Goal: Task Accomplishment & Management: Use online tool/utility

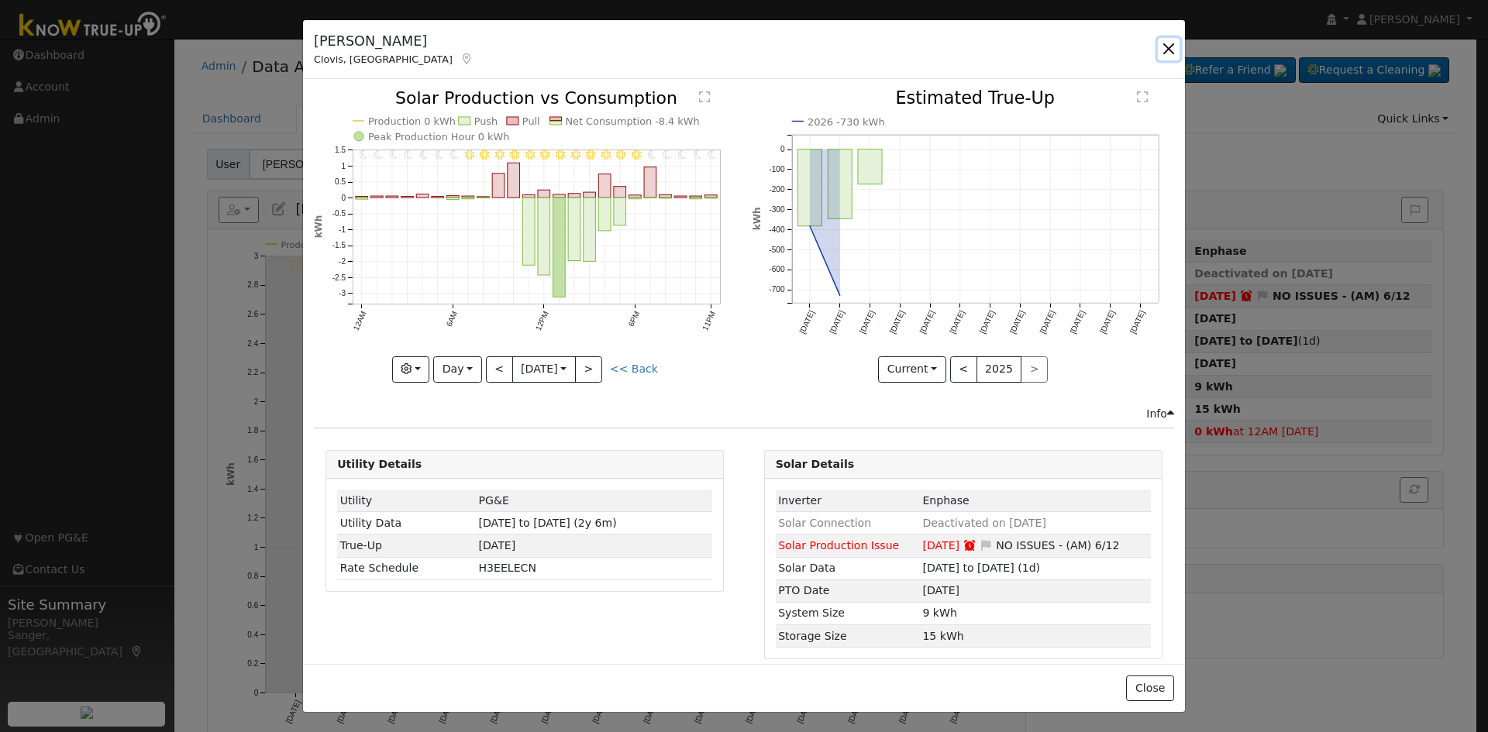
click at [1171, 43] on button "button" at bounding box center [1169, 49] width 22 height 22
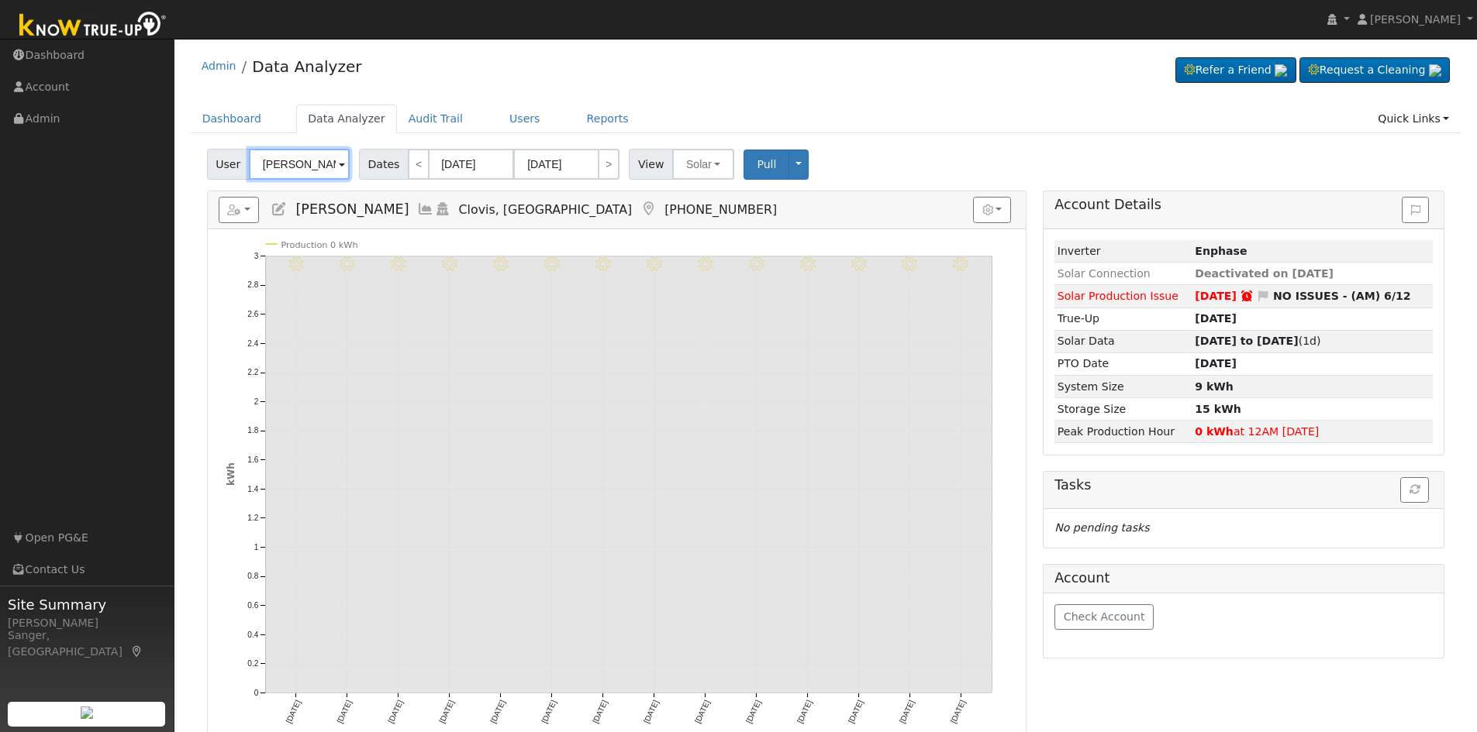
click at [295, 164] on input "[PERSON_NAME]" at bounding box center [299, 164] width 101 height 31
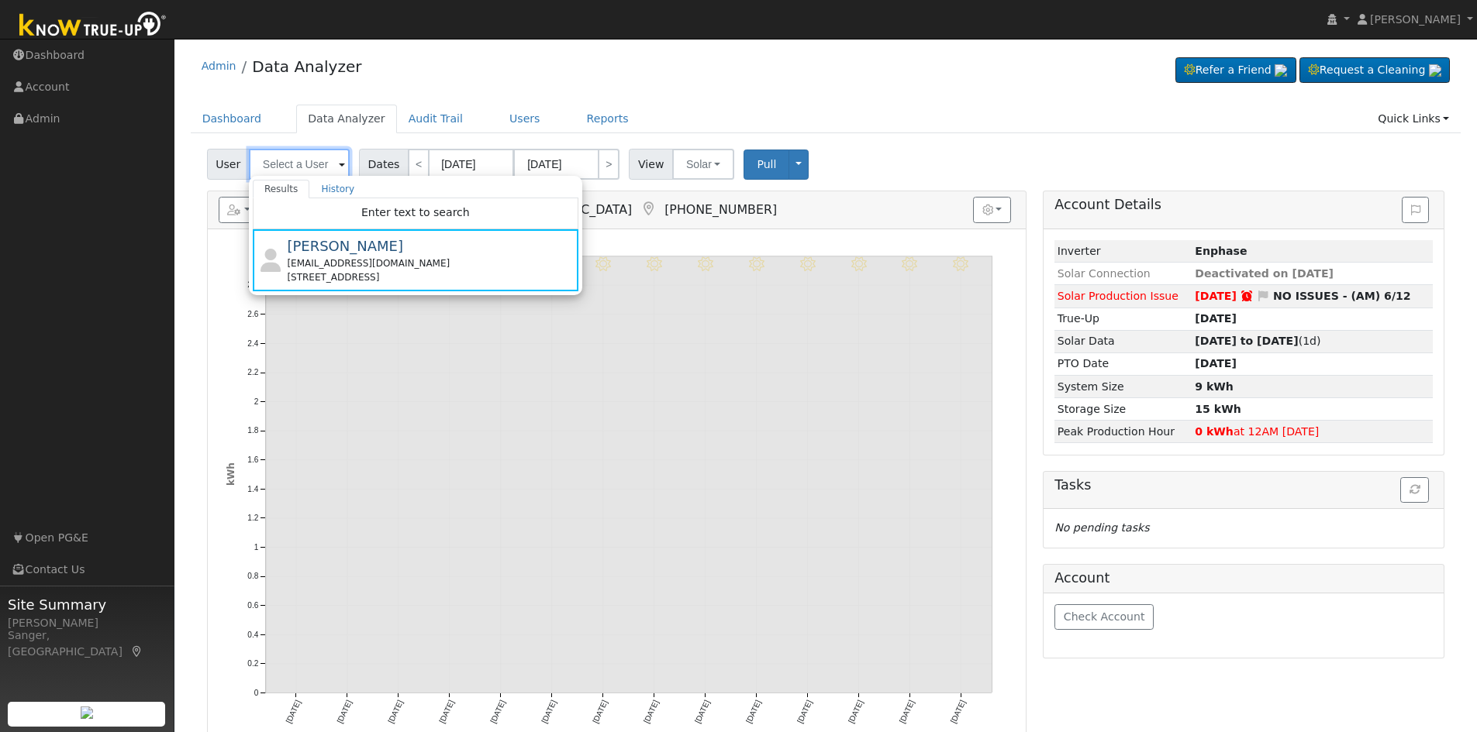
paste input "[PERSON_NAME]"
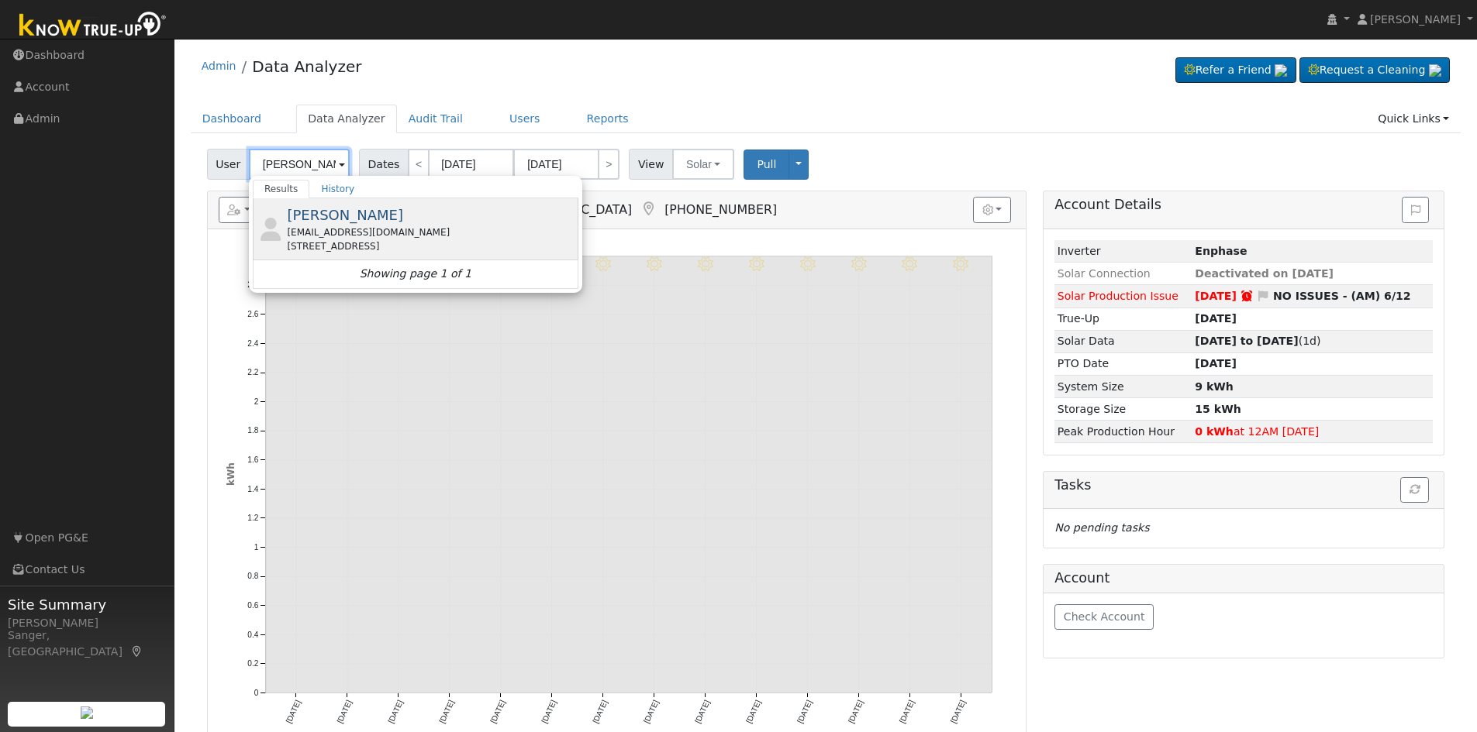
type input "[PERSON_NAME]"
click at [362, 222] on div "[PERSON_NAME] [PERSON_NAME][EMAIL_ADDRESS][DOMAIN_NAME] [STREET_ADDRESS]" at bounding box center [431, 229] width 288 height 49
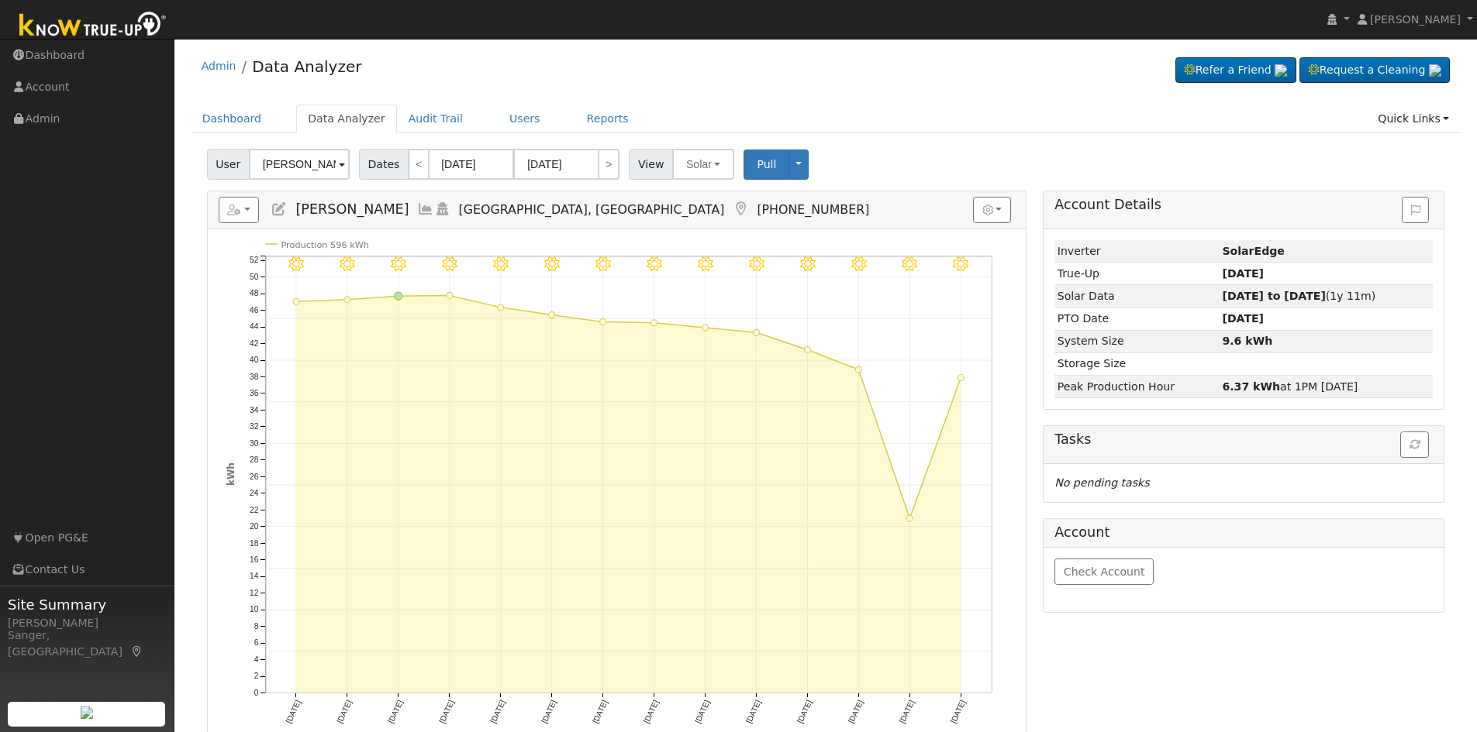
click at [417, 209] on icon at bounding box center [425, 209] width 17 height 14
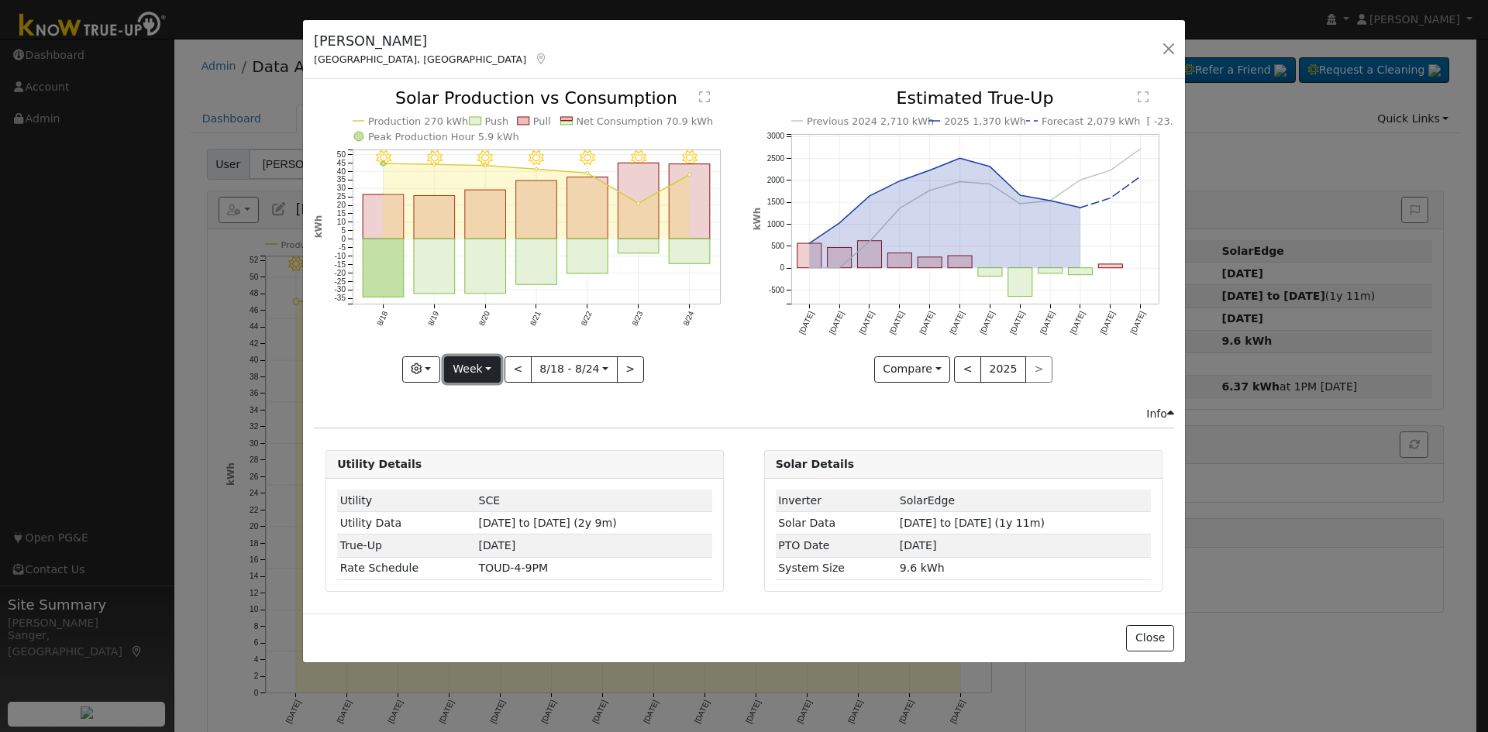
click at [478, 367] on button "Week" at bounding box center [472, 370] width 57 height 26
click at [488, 470] on link "Year" at bounding box center [499, 467] width 108 height 22
type input "[DATE]"
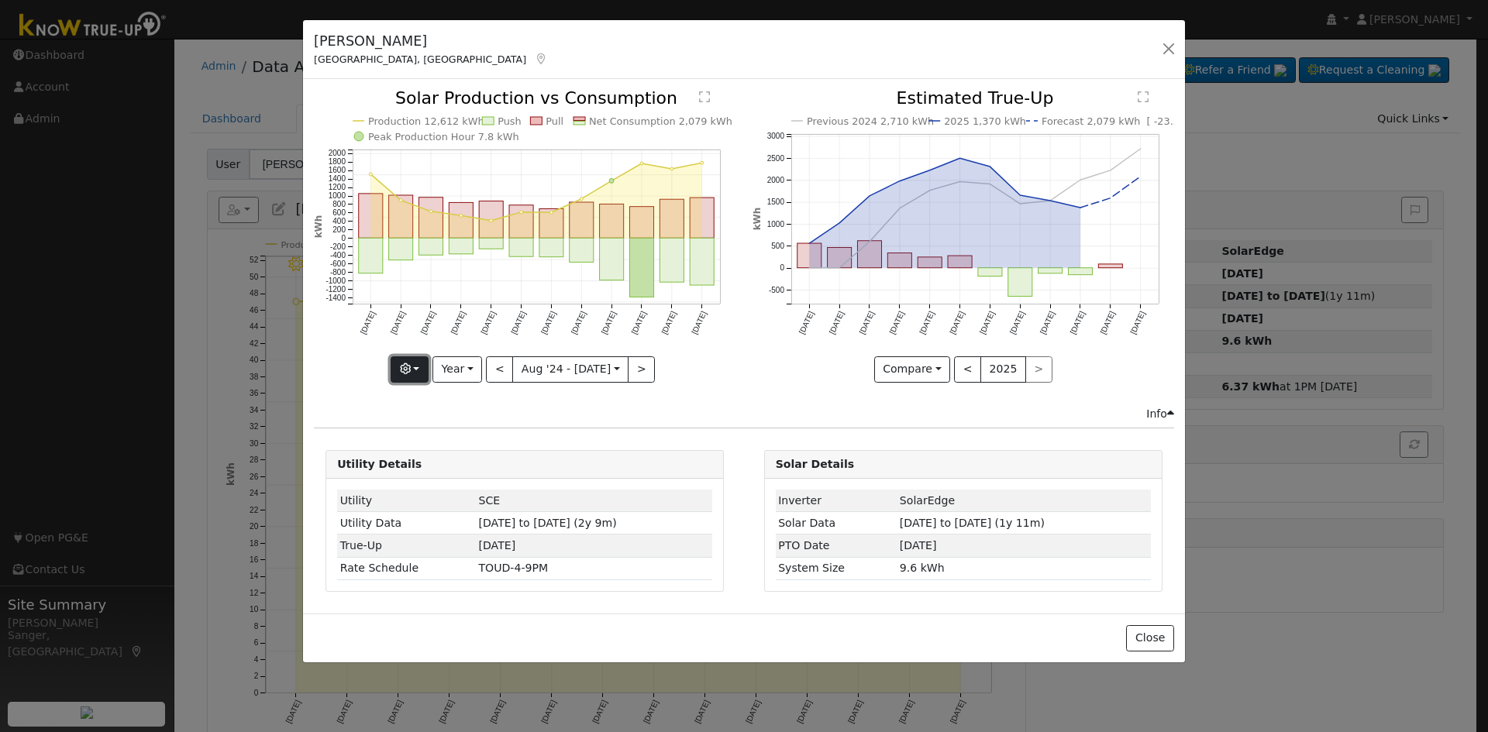
click at [411, 364] on icon "button" at bounding box center [405, 369] width 11 height 11
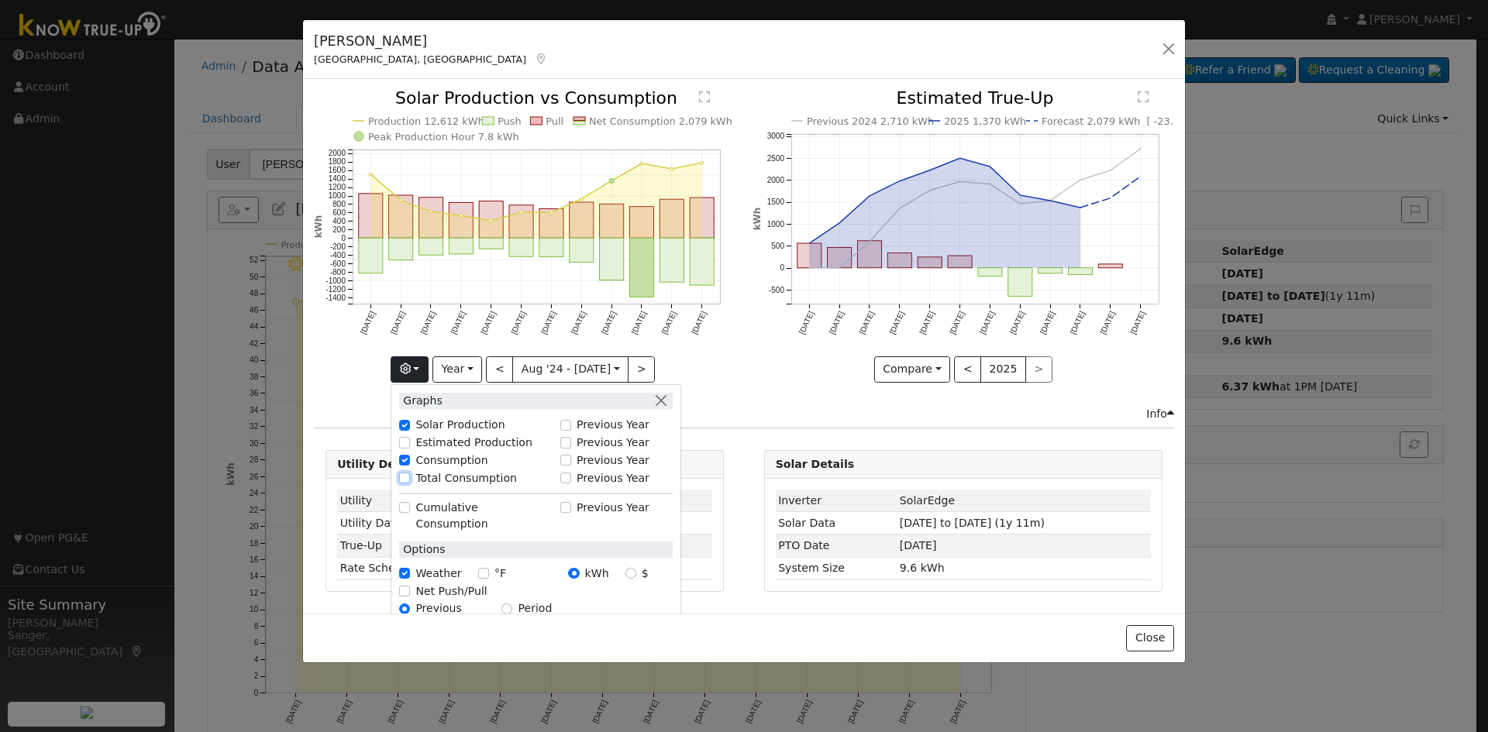
click at [410, 478] on input "Total Consumption" at bounding box center [404, 478] width 11 height 11
checkbox input "true"
click at [1167, 47] on button "button" at bounding box center [1169, 49] width 22 height 22
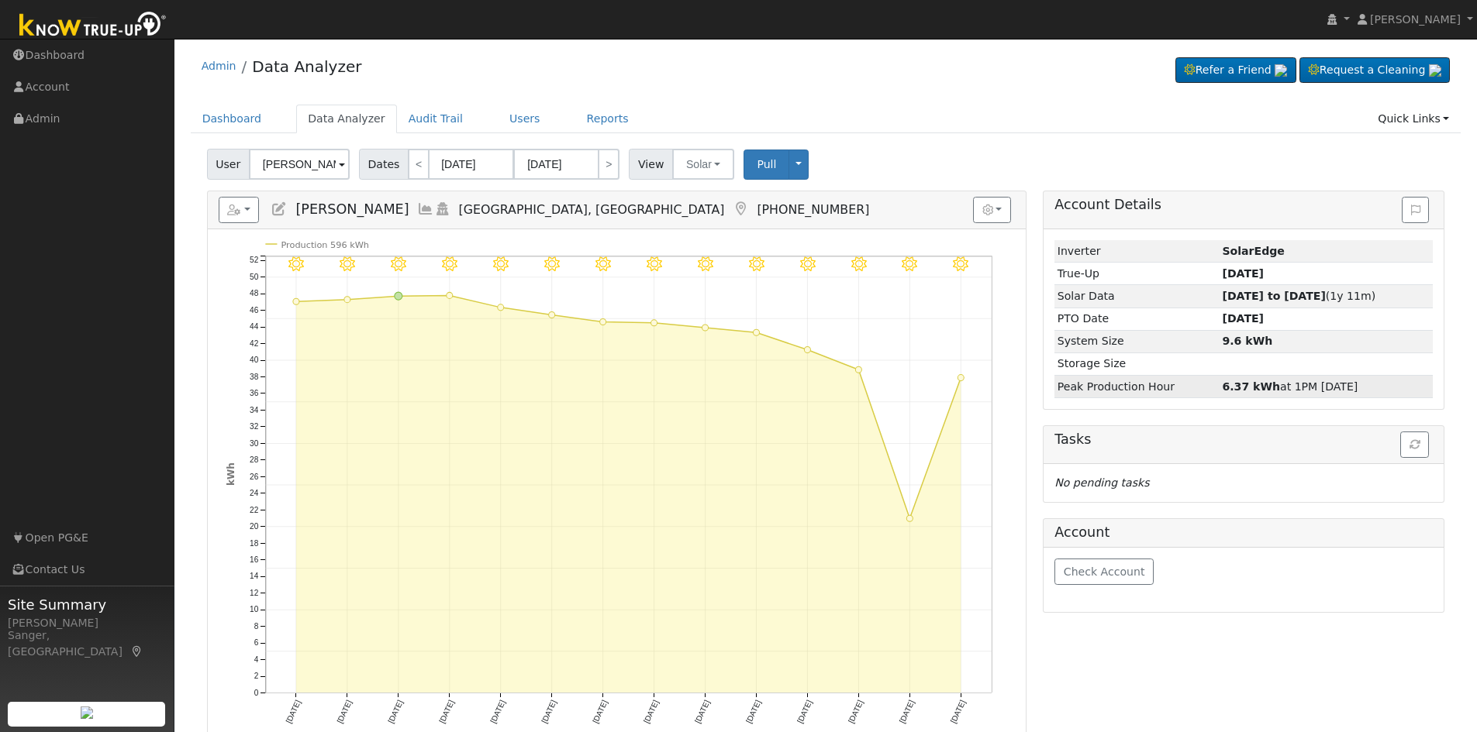
scroll to position [198, 0]
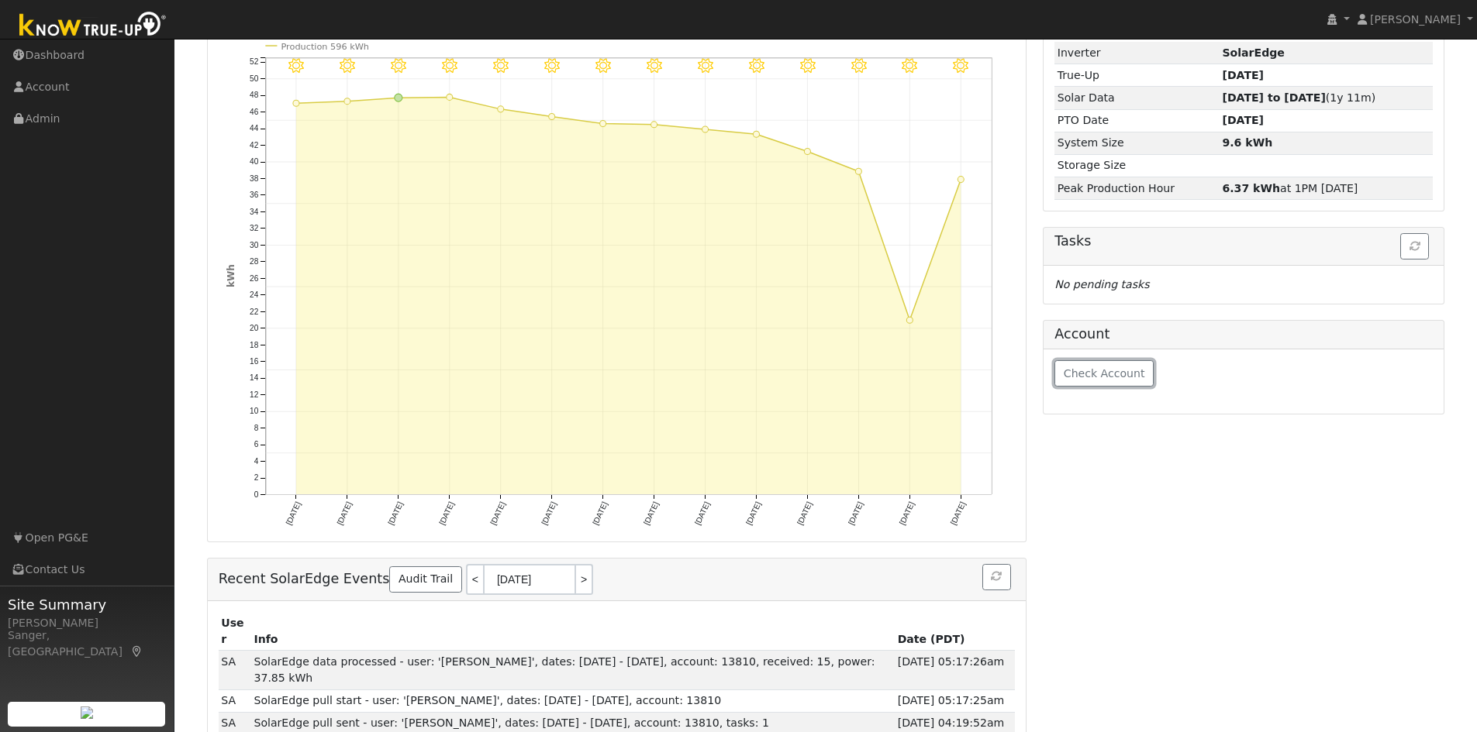
click at [1087, 369] on span "Check Account" at bounding box center [1103, 373] width 81 height 12
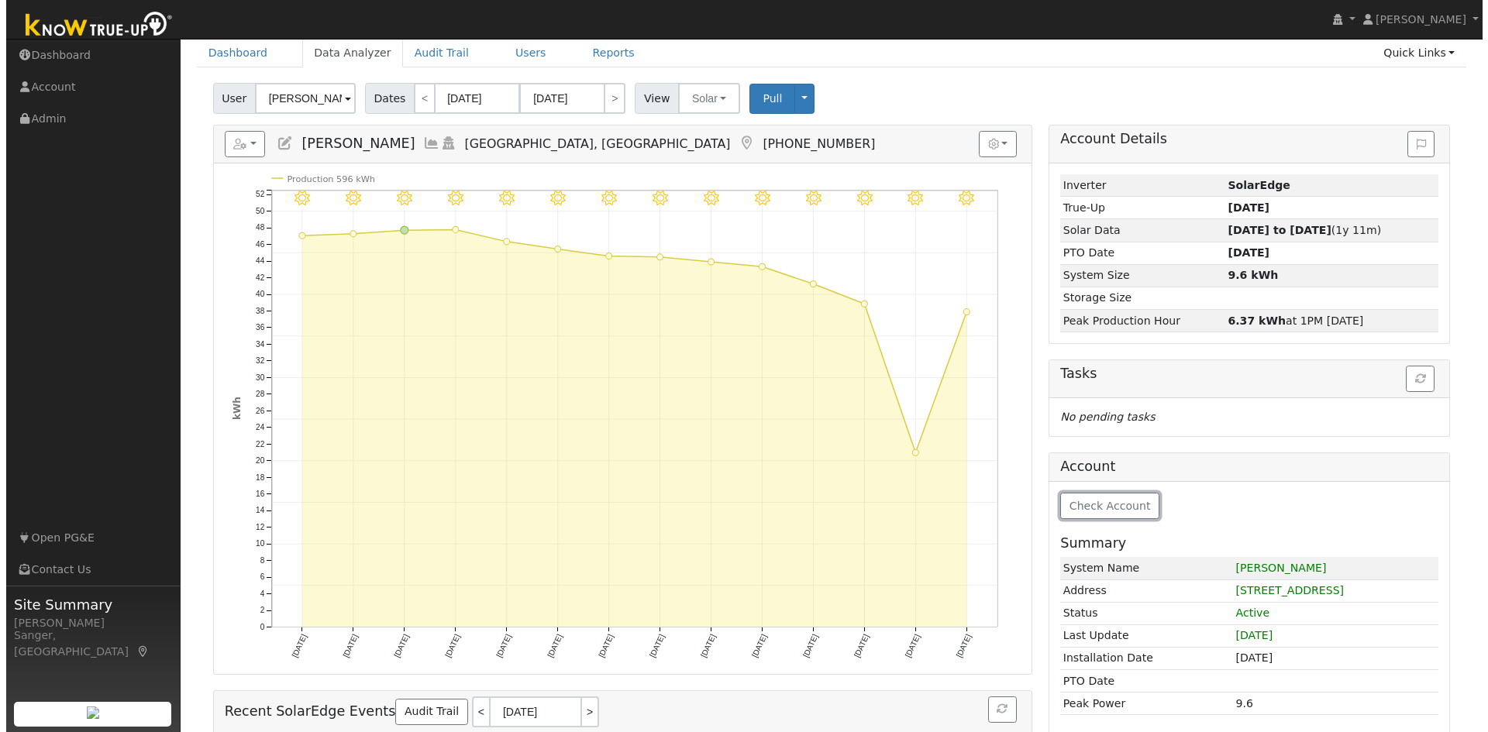
scroll to position [43, 0]
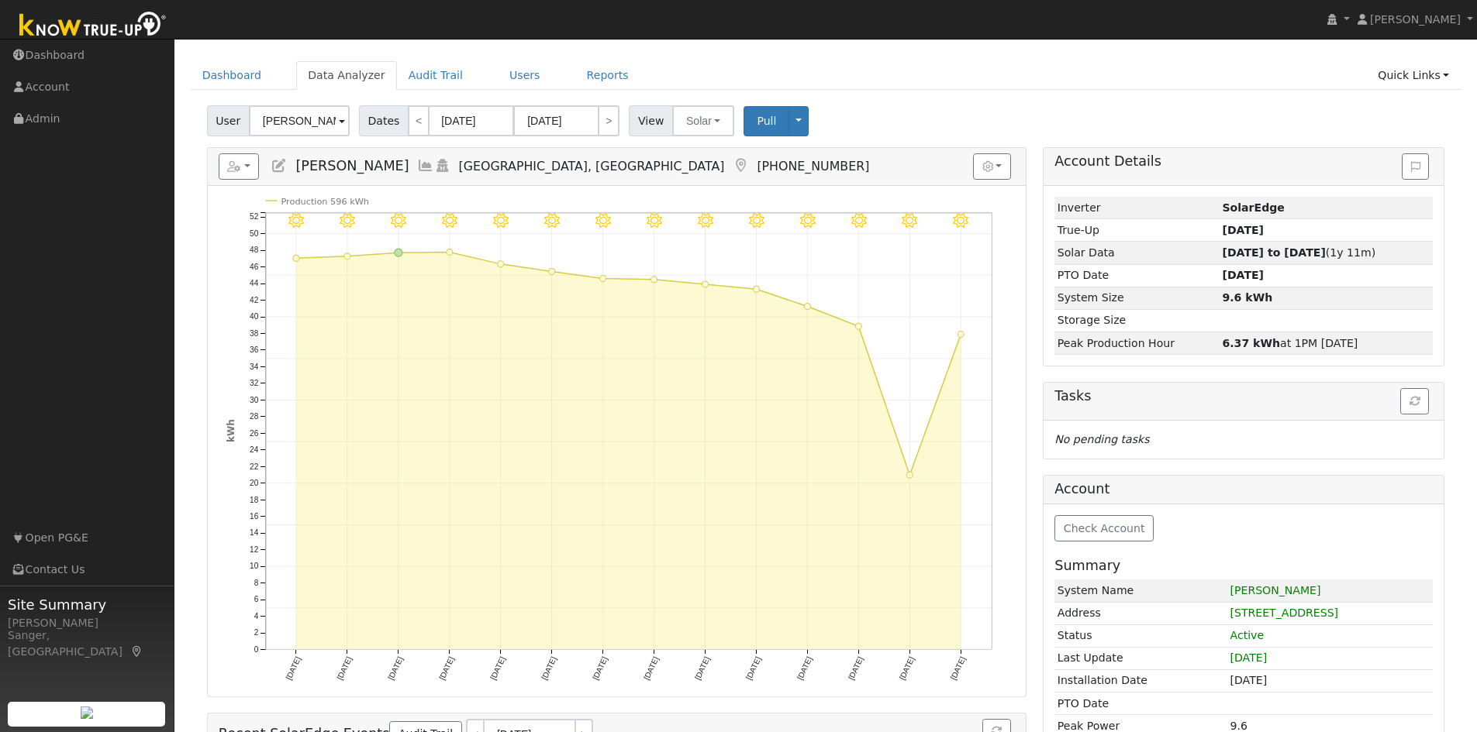
click at [417, 164] on icon at bounding box center [425, 166] width 17 height 14
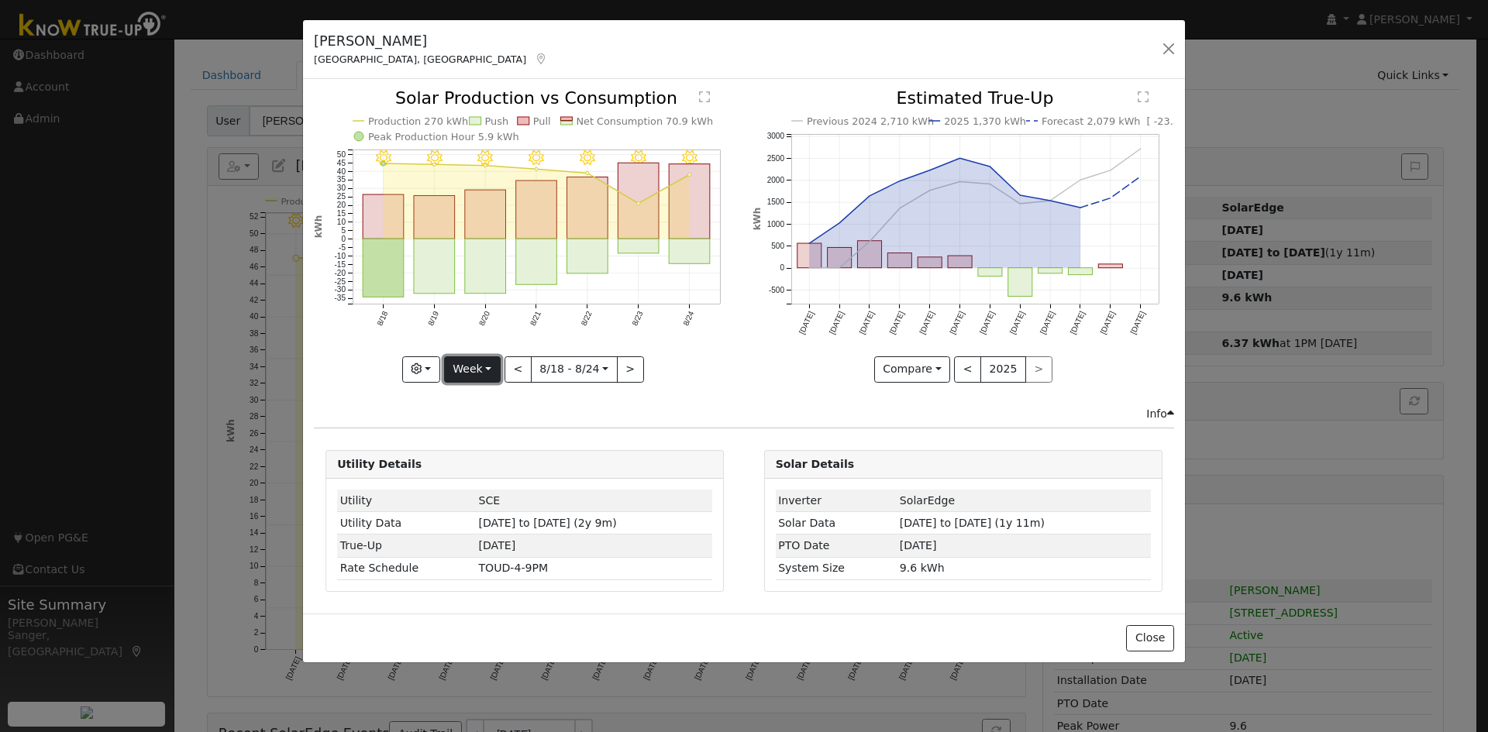
click at [471, 368] on button "Week" at bounding box center [472, 370] width 57 height 26
click at [498, 487] on link "Custom" at bounding box center [499, 489] width 108 height 22
click at [432, 371] on button "Custom" at bounding box center [438, 370] width 69 height 26
click at [453, 468] on link "Year" at bounding box center [459, 467] width 108 height 22
